Goal: Information Seeking & Learning: Learn about a topic

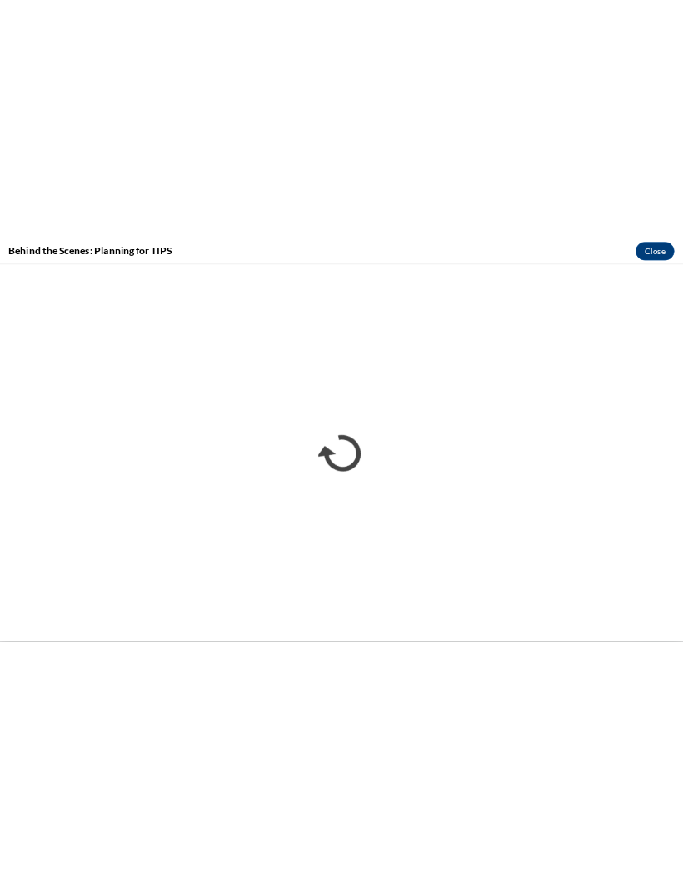
scroll to position [794, 0]
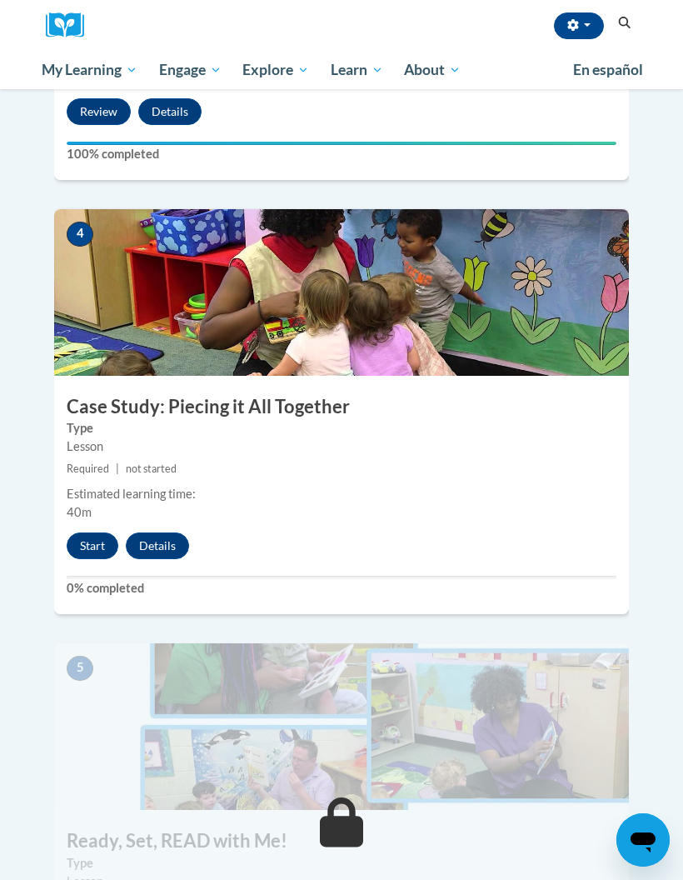
scroll to position [1572, 0]
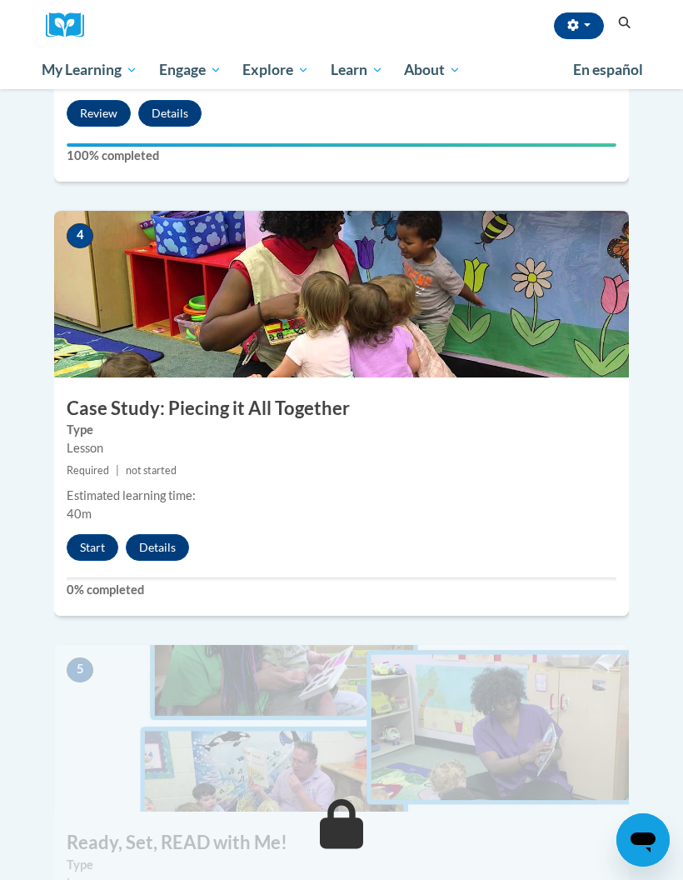
click at [96, 534] on button "Start" at bounding box center [93, 547] width 52 height 27
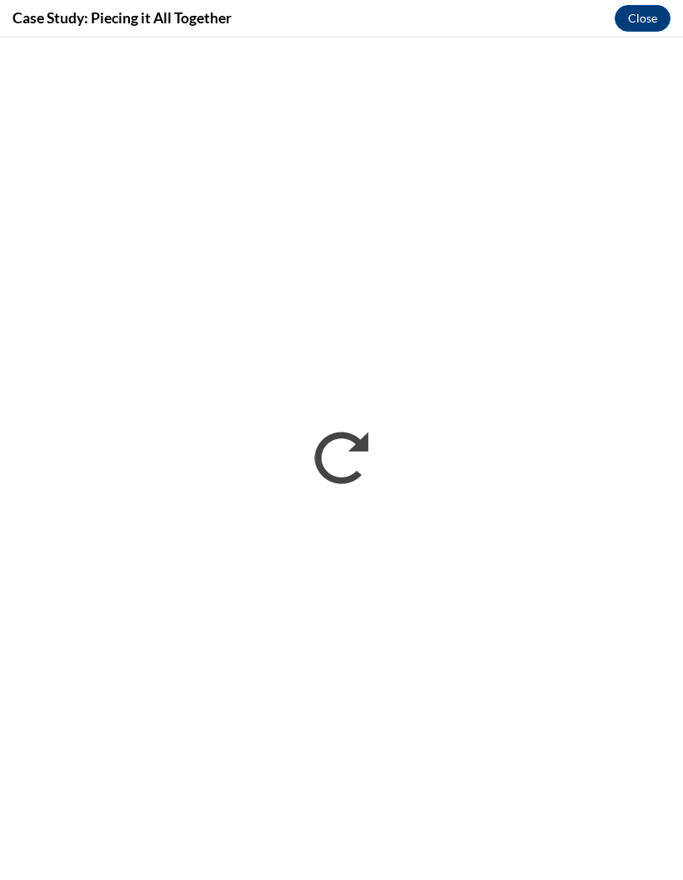
scroll to position [0, 0]
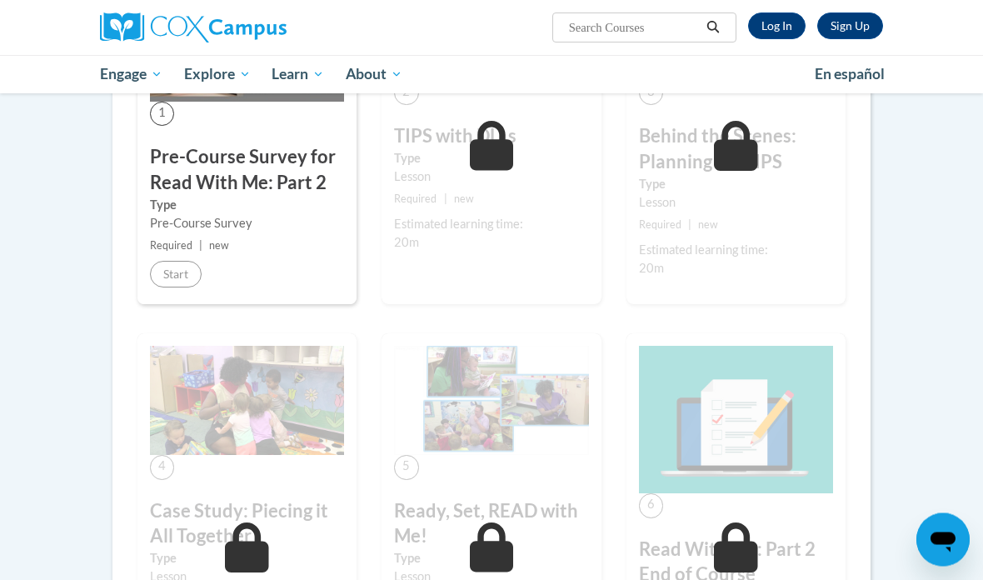
scroll to position [423, 0]
